Goal: Task Accomplishment & Management: Manage account settings

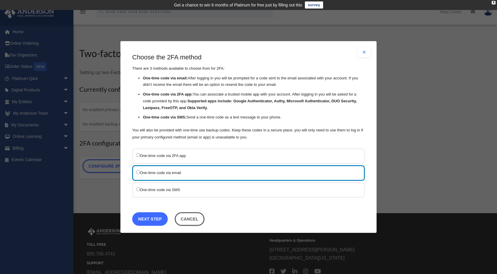
click at [149, 218] on link "Next Step" at bounding box center [150, 219] width 36 height 14
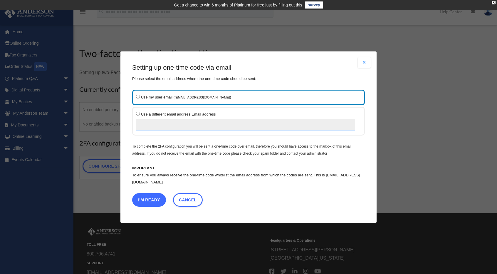
click at [150, 199] on button "I'm Ready" at bounding box center [149, 200] width 34 height 14
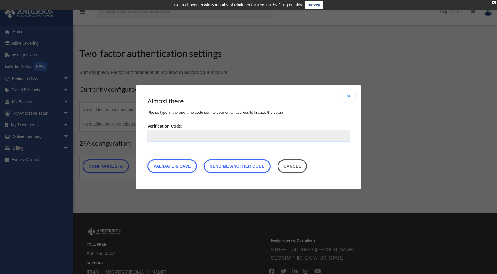
paste input "******"
type input "******"
click at [186, 167] on link "Validate & Save" at bounding box center [171, 166] width 49 height 14
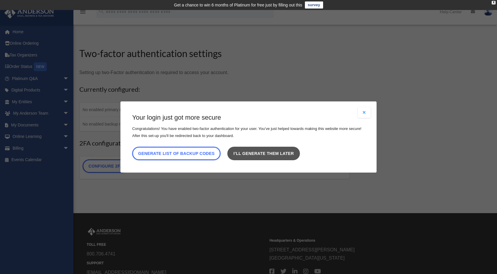
click at [293, 158] on link "I’ll generate them later" at bounding box center [263, 154] width 72 height 14
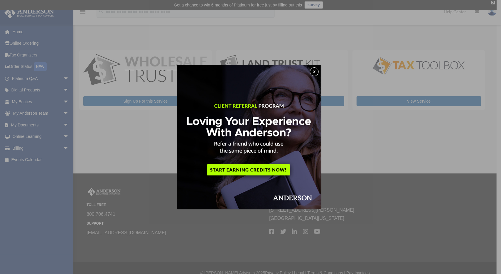
click at [317, 70] on button "x" at bounding box center [314, 71] width 9 height 9
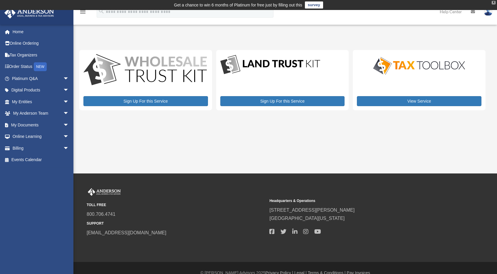
click at [494, 2] on div "X" at bounding box center [494, 3] width 4 height 4
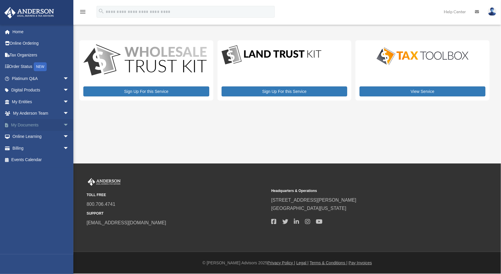
click at [54, 123] on link "My Documents arrow_drop_down" at bounding box center [41, 125] width 74 height 12
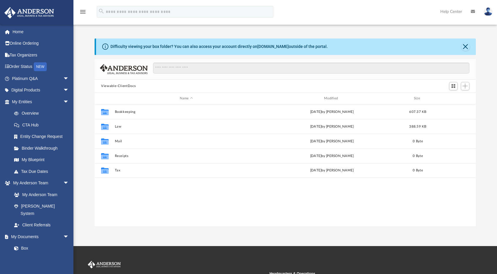
scroll to position [129, 377]
click at [19, 32] on link "Home" at bounding box center [41, 32] width 74 height 12
